Goal: Information Seeking & Learning: Learn about a topic

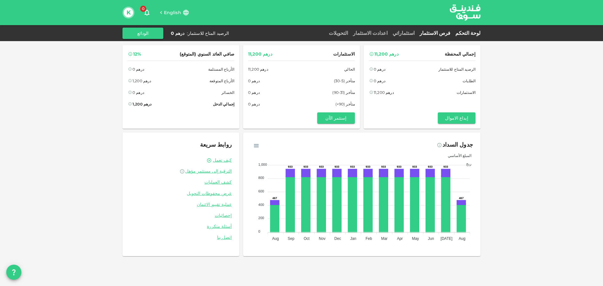
click at [450, 33] on link "فرص الاستثمار" at bounding box center [435, 33] width 36 height 6
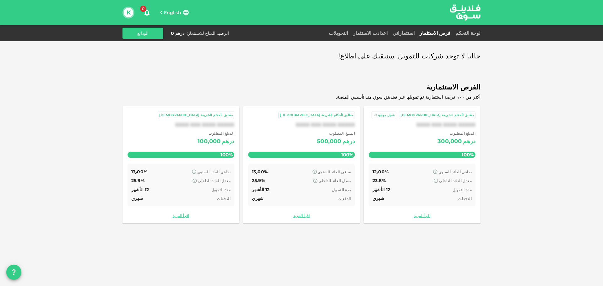
click at [409, 31] on link "استثماراتي" at bounding box center [403, 33] width 27 height 6
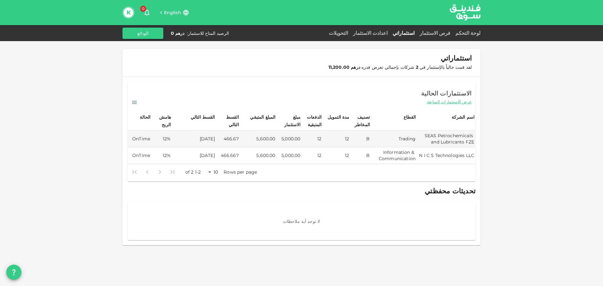
click at [446, 28] on div "لوحة التحكم فرص الاستثمار استثماراتي اعدادت الاستثمار التحويلات الرصيد المتاح ل…" at bounding box center [302, 33] width 358 height 11
click at [445, 30] on div "فرص الاستثمار" at bounding box center [435, 34] width 36 height 8
click at [445, 32] on link "فرص الاستثمار" at bounding box center [435, 33] width 36 height 6
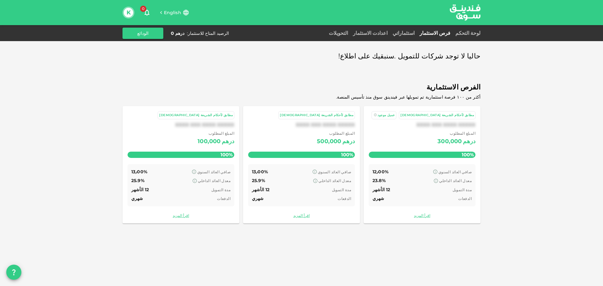
drag, startPoint x: 441, startPoint y: 35, endPoint x: 437, endPoint y: 34, distance: 3.8
click at [440, 35] on link "فرص الاستثمار" at bounding box center [435, 33] width 36 height 6
click at [415, 33] on link "استثماراتي" at bounding box center [403, 33] width 27 height 6
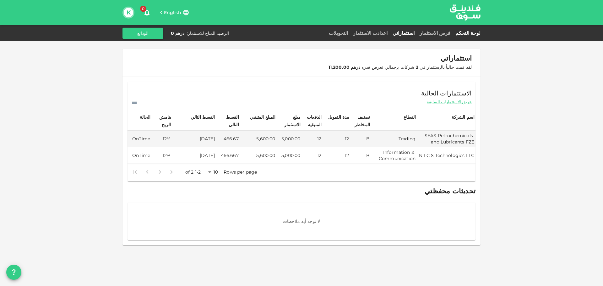
click at [470, 33] on link "لوحة التحكم" at bounding box center [467, 33] width 28 height 6
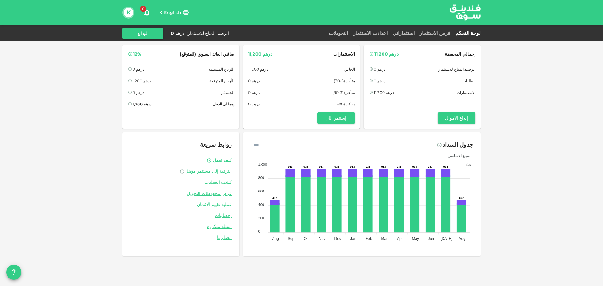
click at [211, 205] on link "عملية تقييم الائتمان" at bounding box center [181, 205] width 102 height 6
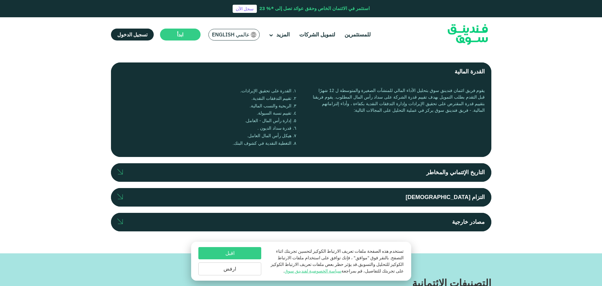
scroll to position [157, 0]
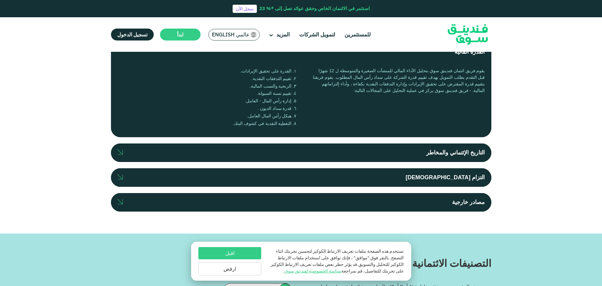
click at [273, 156] on label "التاريخ الإئتماني والمخاطر" at bounding box center [301, 153] width 380 height 19
click at [0, 0] on input "التاريخ الإئتماني والمخاطر" at bounding box center [0, 0] width 0 height 0
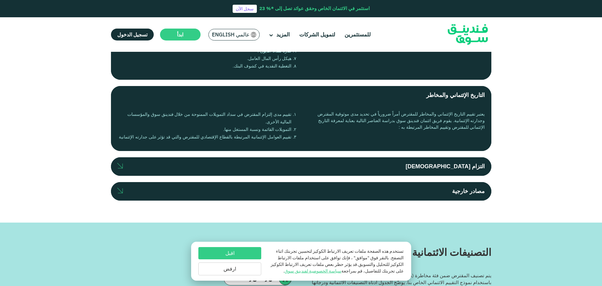
scroll to position [220, 0]
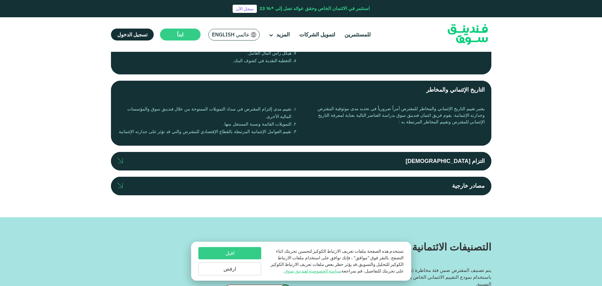
click at [335, 155] on label "التزام [DEMOGRAPHIC_DATA]" at bounding box center [301, 161] width 380 height 19
click at [0, 0] on input "التزام [DEMOGRAPHIC_DATA]" at bounding box center [0, 0] width 0 height 0
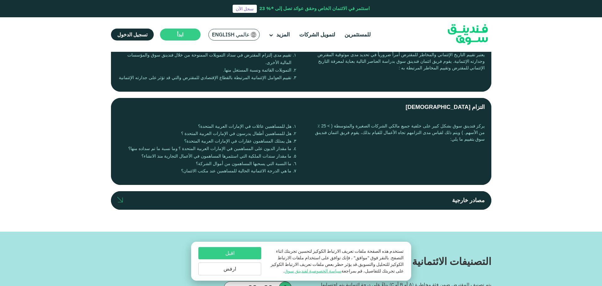
scroll to position [283, 0]
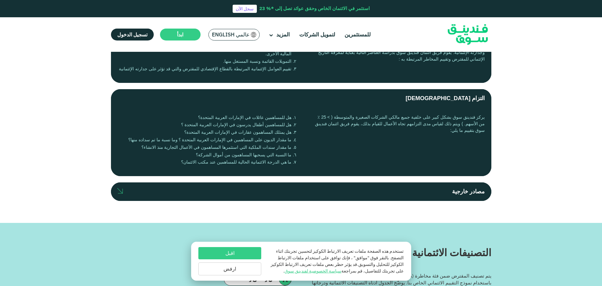
click at [339, 186] on label "مصادر خارجية" at bounding box center [301, 192] width 380 height 19
click at [0, 0] on input "مصادر خارجية" at bounding box center [0, 0] width 0 height 0
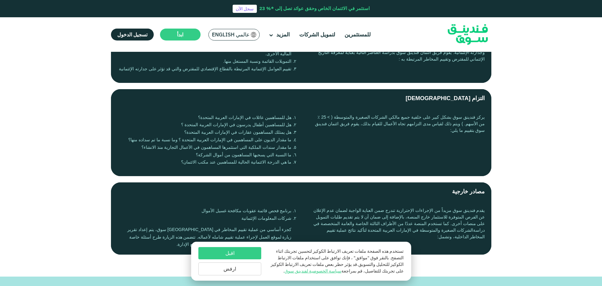
click at [338, 183] on label "مصادر خارجية" at bounding box center [301, 192] width 380 height 19
click at [0, 0] on input "مصادر خارجية" at bounding box center [0, 0] width 0 height 0
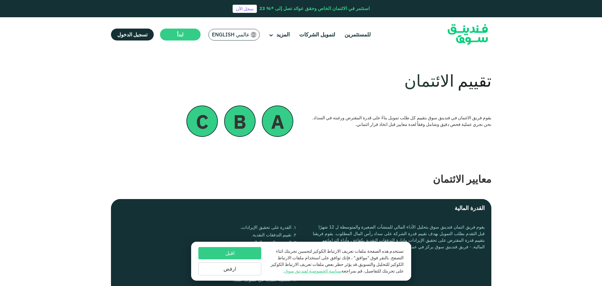
scroll to position [0, 0]
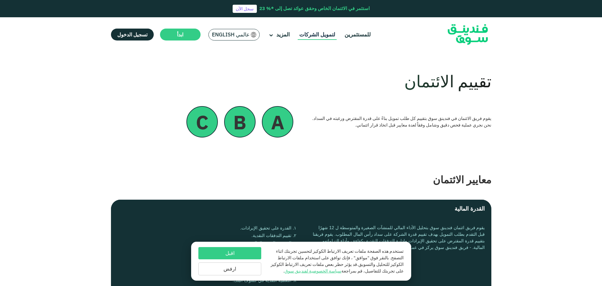
click at [316, 34] on link "لتمويل الشركات" at bounding box center [317, 35] width 39 height 10
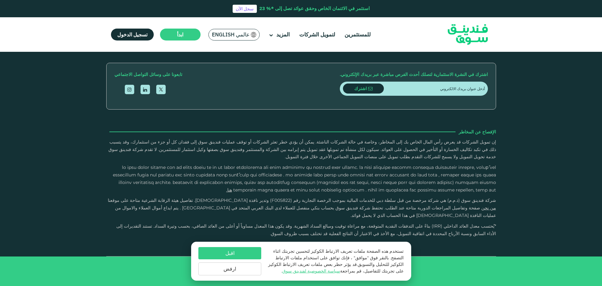
scroll to position [911, 0]
drag, startPoint x: 320, startPoint y: 176, endPoint x: 314, endPoint y: 175, distance: 6.4
drag, startPoint x: 314, startPoint y: 175, endPoint x: 356, endPoint y: 180, distance: 42.5
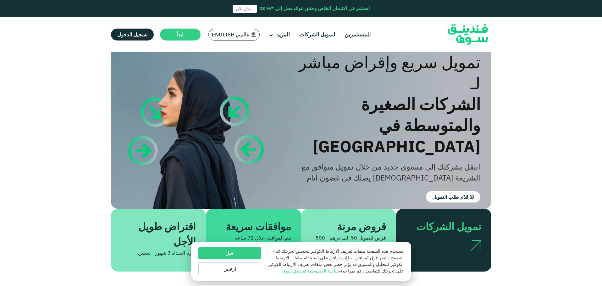
scroll to position [0, 0]
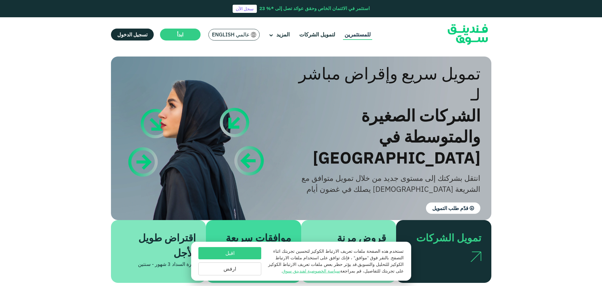
click at [353, 38] on link "للمستثمرين" at bounding box center [357, 35] width 29 height 10
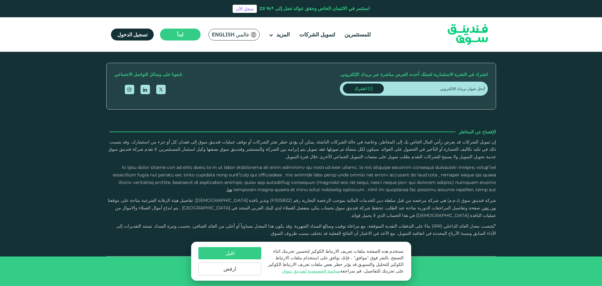
scroll to position [1226, 0]
drag, startPoint x: 301, startPoint y: 87, endPoint x: 307, endPoint y: 87, distance: 6.0
drag, startPoint x: 290, startPoint y: 90, endPoint x: 335, endPoint y: 89, distance: 45.3
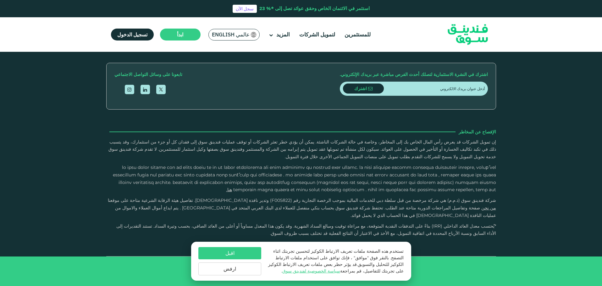
type tc-range-slider "3"
drag, startPoint x: 459, startPoint y: 91, endPoint x: 454, endPoint y: 91, distance: 4.1
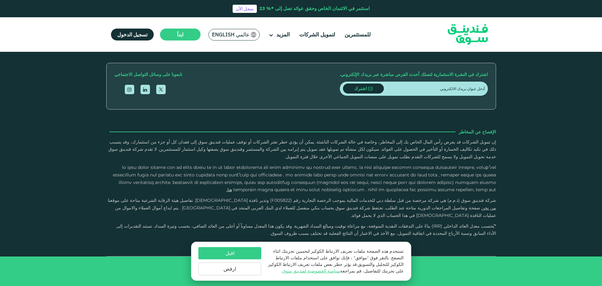
type tc-range-slider "30000"
type tc-range-slider "5"
drag, startPoint x: 311, startPoint y: 89, endPoint x: 250, endPoint y: 92, distance: 60.8
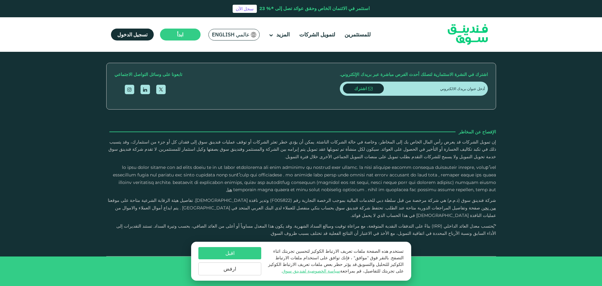
drag, startPoint x: 461, startPoint y: 90, endPoint x: 447, endPoint y: 86, distance: 14.6
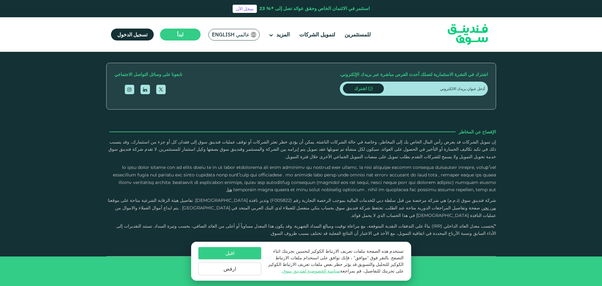
type tc-range-slider "600000"
